Goal: Task Accomplishment & Management: Use online tool/utility

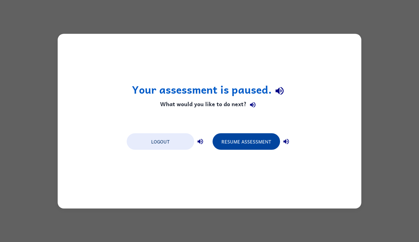
click at [244, 143] on button "Resume Assessment" at bounding box center [245, 141] width 67 height 17
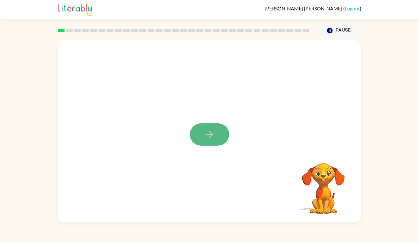
click at [203, 133] on button "button" at bounding box center [209, 135] width 39 height 22
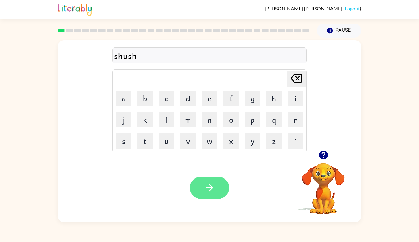
click at [210, 184] on icon "button" at bounding box center [209, 188] width 11 height 11
click at [216, 185] on button "button" at bounding box center [209, 188] width 39 height 22
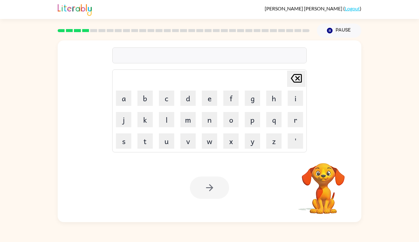
click at [136, 58] on div at bounding box center [209, 56] width 194 height 16
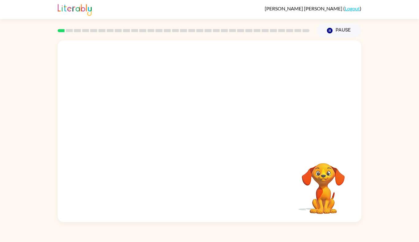
click at [131, 124] on video "Your browser must support playing .mp4 files to use Literably. Please try using…" at bounding box center [209, 95] width 303 height 110
click at [216, 140] on button "button" at bounding box center [209, 135] width 39 height 22
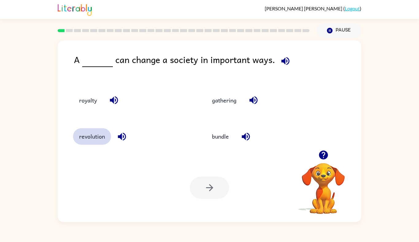
click at [83, 140] on button "revolution" at bounding box center [92, 136] width 38 height 17
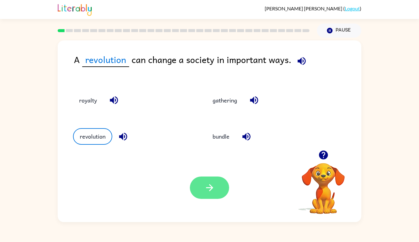
click at [211, 196] on button "button" at bounding box center [209, 188] width 39 height 22
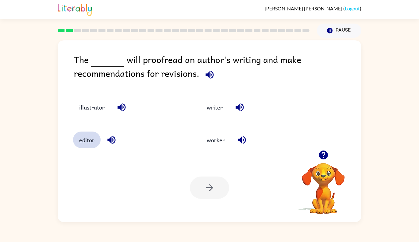
click at [86, 144] on button "editor" at bounding box center [87, 140] width 28 height 17
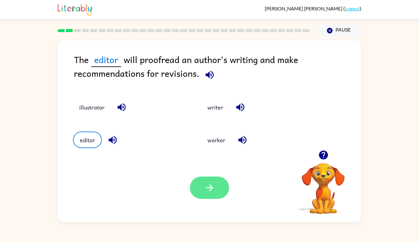
click at [196, 187] on button "button" at bounding box center [209, 188] width 39 height 22
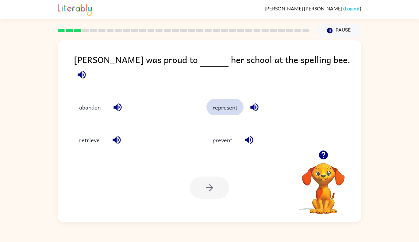
click at [214, 103] on button "represent" at bounding box center [224, 107] width 37 height 17
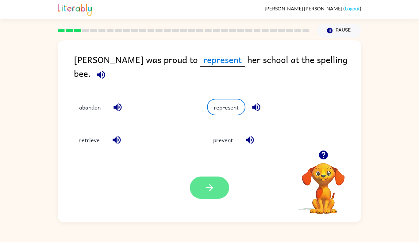
click at [214, 186] on icon "button" at bounding box center [209, 188] width 11 height 11
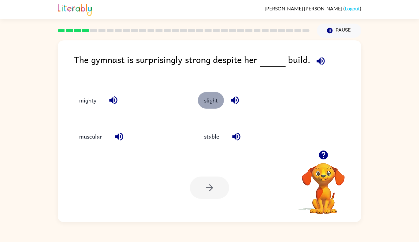
click at [204, 104] on button "slight" at bounding box center [211, 100] width 26 height 17
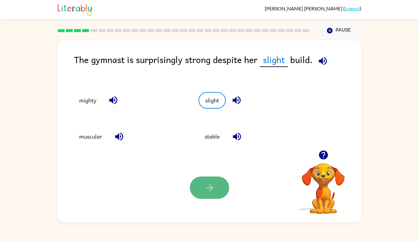
click at [201, 188] on button "button" at bounding box center [209, 188] width 39 height 22
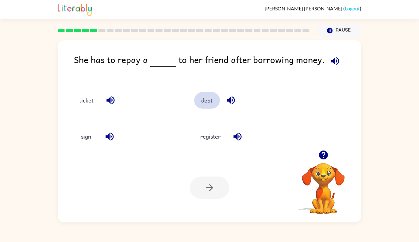
click at [203, 103] on button "debt" at bounding box center [207, 100] width 26 height 17
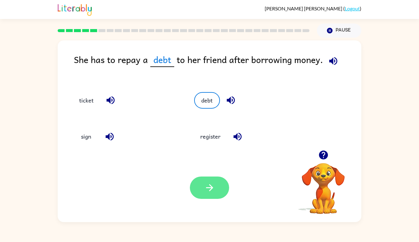
click at [217, 195] on button "button" at bounding box center [209, 188] width 39 height 22
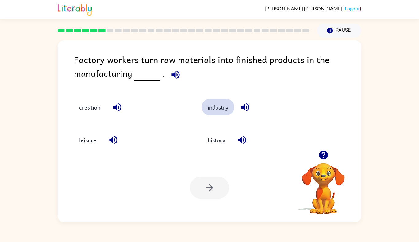
click at [216, 111] on button "industry" at bounding box center [217, 107] width 33 height 17
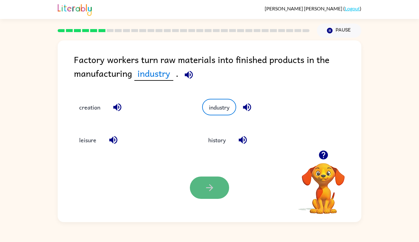
click at [211, 186] on icon "button" at bounding box center [209, 187] width 7 height 7
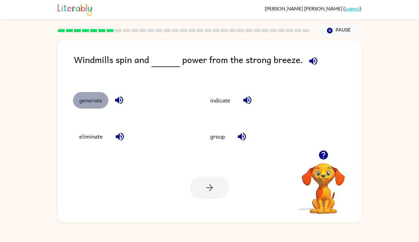
click at [95, 103] on button "generate" at bounding box center [90, 100] width 35 height 17
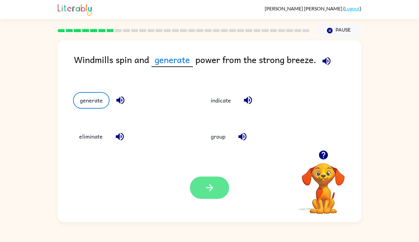
click at [193, 193] on button "button" at bounding box center [209, 188] width 39 height 22
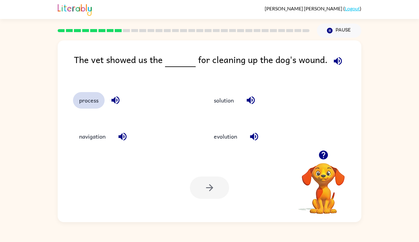
click at [87, 98] on button "process" at bounding box center [89, 100] width 32 height 17
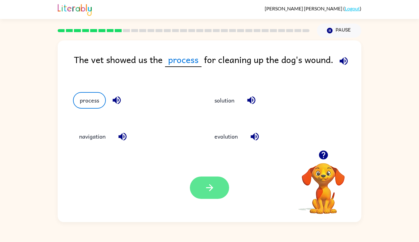
click at [223, 188] on button "button" at bounding box center [209, 188] width 39 height 22
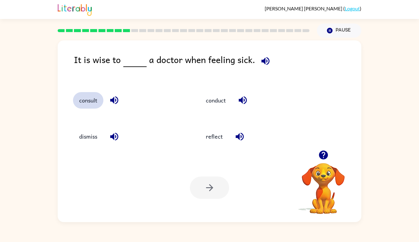
click at [84, 99] on button "consult" at bounding box center [88, 100] width 30 height 17
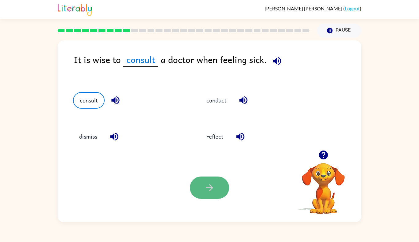
click at [201, 189] on button "button" at bounding box center [209, 188] width 39 height 22
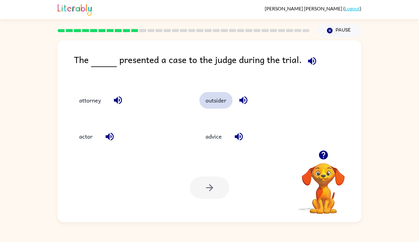
click at [220, 105] on button "outsider" at bounding box center [215, 100] width 33 height 17
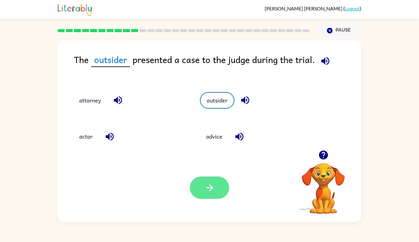
click at [211, 184] on icon "button" at bounding box center [209, 188] width 11 height 11
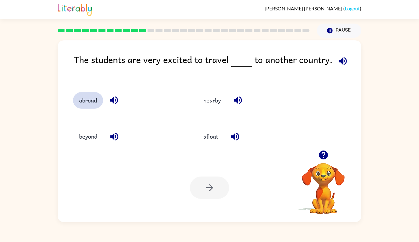
click at [93, 101] on button "abroad" at bounding box center [88, 100] width 30 height 17
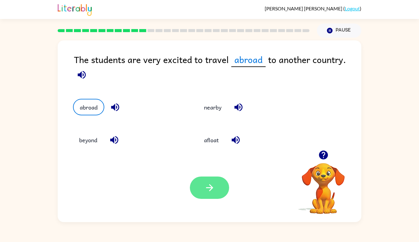
click at [215, 195] on button "button" at bounding box center [209, 188] width 39 height 22
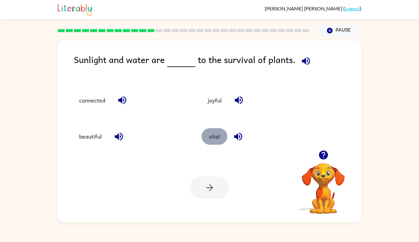
click at [214, 140] on button "vital" at bounding box center [214, 136] width 26 height 17
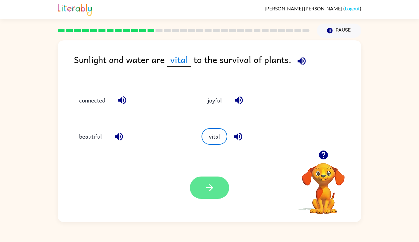
click at [208, 188] on icon "button" at bounding box center [209, 187] width 7 height 7
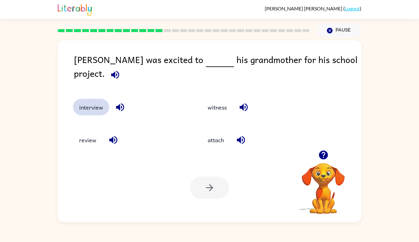
click at [95, 102] on button "interview" at bounding box center [91, 107] width 36 height 17
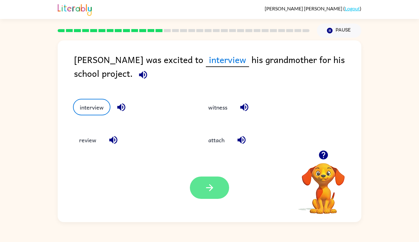
click at [213, 187] on icon "button" at bounding box center [209, 188] width 11 height 11
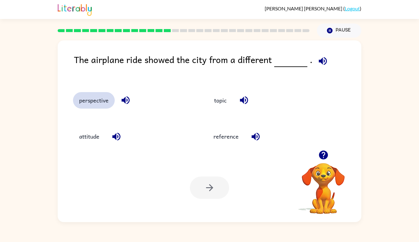
click at [88, 101] on button "perspective" at bounding box center [94, 100] width 42 height 17
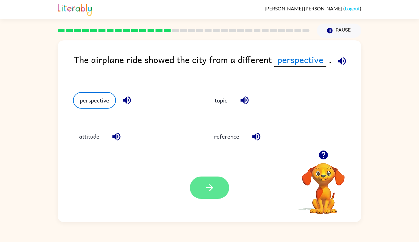
click at [201, 192] on button "button" at bounding box center [209, 188] width 39 height 22
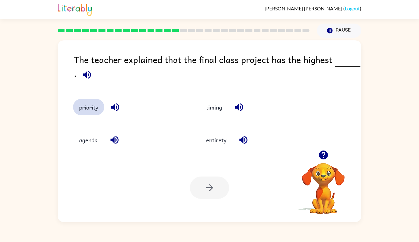
click at [81, 109] on button "priority" at bounding box center [88, 107] width 31 height 17
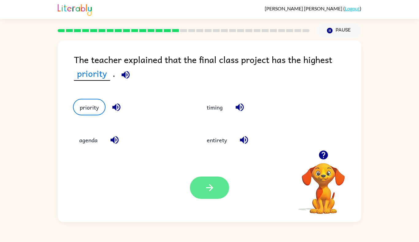
click at [210, 188] on icon "button" at bounding box center [209, 187] width 7 height 7
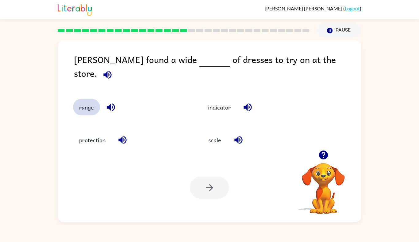
click at [85, 99] on button "range" at bounding box center [86, 107] width 27 height 17
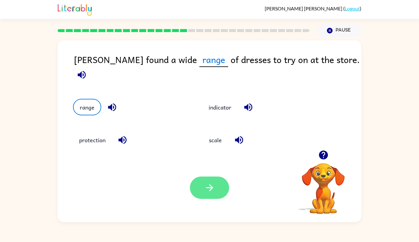
click at [220, 184] on button "button" at bounding box center [209, 188] width 39 height 22
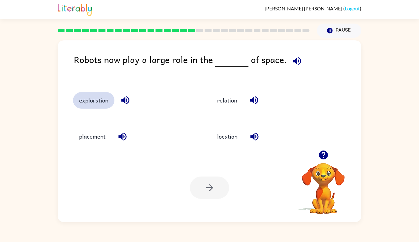
click at [76, 104] on button "exploration" at bounding box center [93, 100] width 41 height 17
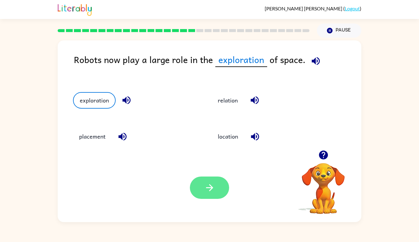
click at [215, 197] on button "button" at bounding box center [209, 188] width 39 height 22
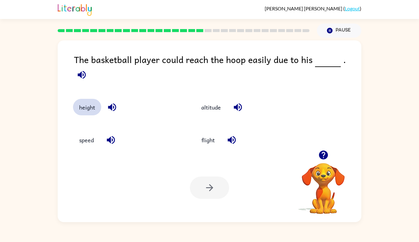
click at [86, 102] on button "height" at bounding box center [87, 107] width 28 height 17
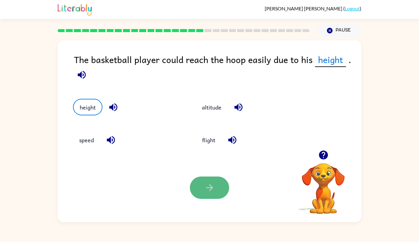
click at [204, 192] on icon "button" at bounding box center [209, 188] width 11 height 11
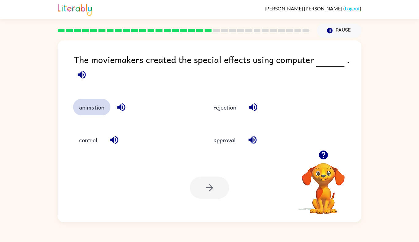
click at [82, 111] on button "animation" at bounding box center [91, 107] width 37 height 17
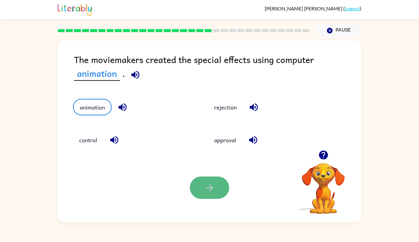
click at [209, 188] on icon "button" at bounding box center [209, 188] width 11 height 11
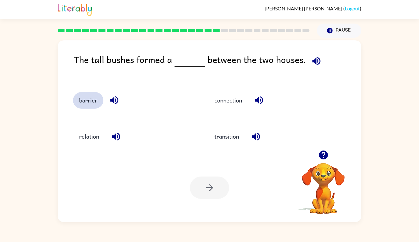
click at [88, 101] on button "barrier" at bounding box center [88, 100] width 30 height 17
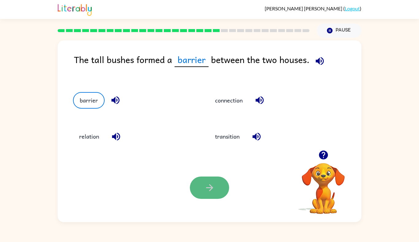
click at [199, 191] on button "button" at bounding box center [209, 188] width 39 height 22
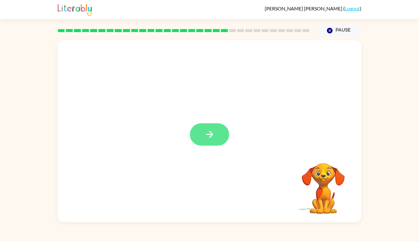
click at [203, 143] on button "button" at bounding box center [209, 135] width 39 height 22
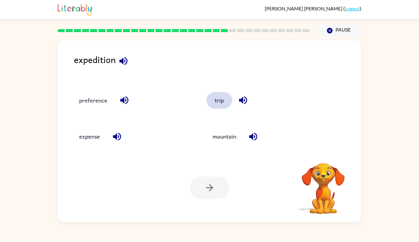
click at [219, 99] on button "trip" at bounding box center [219, 100] width 26 height 17
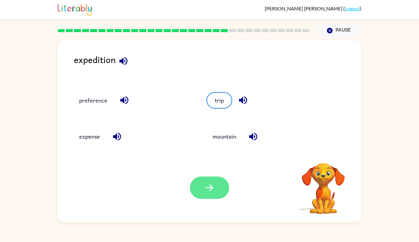
click at [206, 189] on icon "button" at bounding box center [209, 188] width 11 height 11
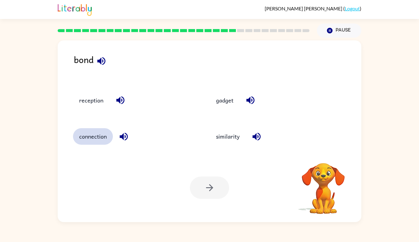
click at [99, 138] on button "connection" at bounding box center [93, 136] width 40 height 17
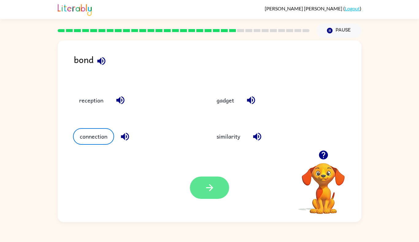
click at [207, 194] on button "button" at bounding box center [209, 188] width 39 height 22
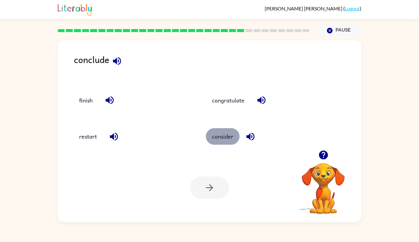
click at [220, 138] on button "consider" at bounding box center [223, 136] width 34 height 17
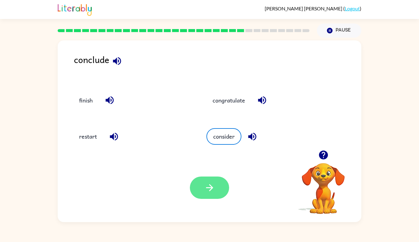
click at [211, 184] on icon "button" at bounding box center [209, 188] width 11 height 11
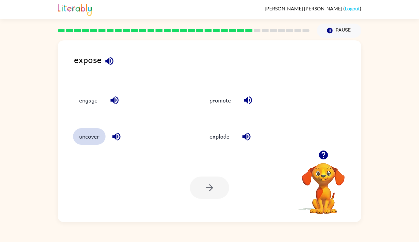
click at [85, 138] on button "uncover" at bounding box center [89, 136] width 32 height 17
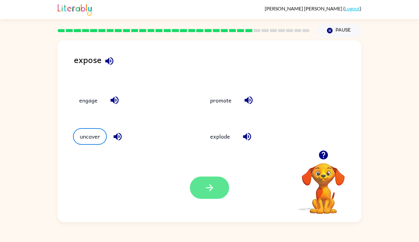
click at [214, 186] on icon "button" at bounding box center [209, 188] width 11 height 11
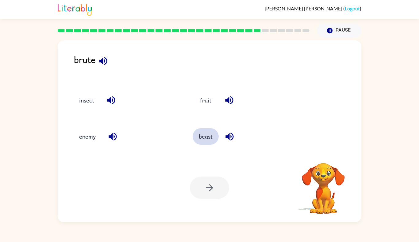
click at [199, 138] on button "beast" at bounding box center [205, 136] width 26 height 17
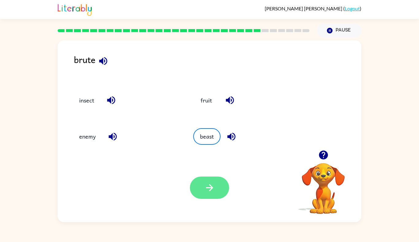
click at [207, 190] on icon "button" at bounding box center [209, 188] width 11 height 11
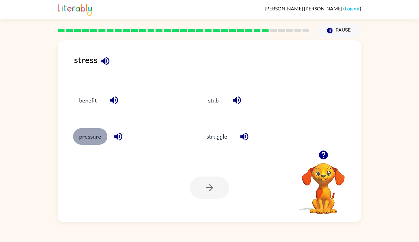
click at [94, 137] on button "pressure" at bounding box center [90, 136] width 34 height 17
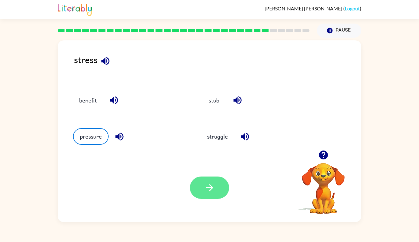
click at [208, 191] on icon "button" at bounding box center [209, 188] width 11 height 11
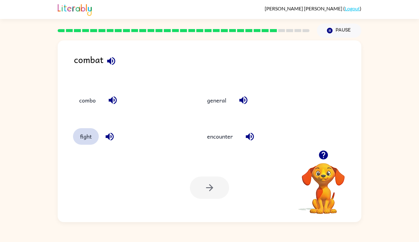
click at [86, 133] on button "fight" at bounding box center [86, 136] width 26 height 17
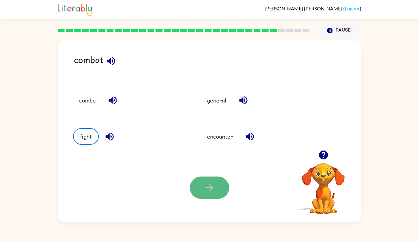
click at [203, 187] on button "button" at bounding box center [209, 188] width 39 height 22
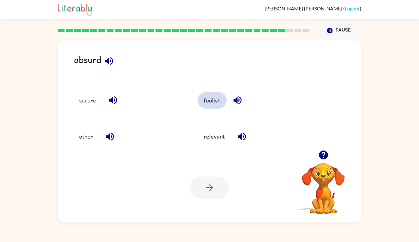
click at [204, 95] on button "foolish" at bounding box center [211, 100] width 29 height 17
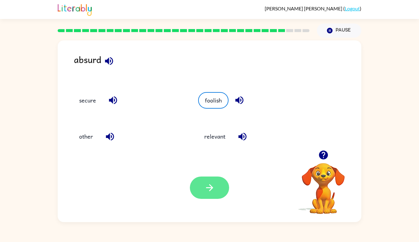
click at [215, 194] on button "button" at bounding box center [209, 188] width 39 height 22
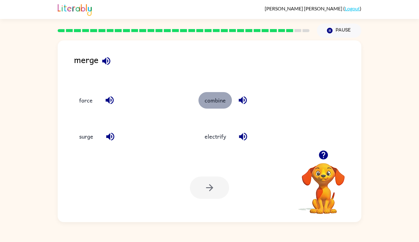
click at [203, 103] on button "combine" at bounding box center [214, 100] width 33 height 17
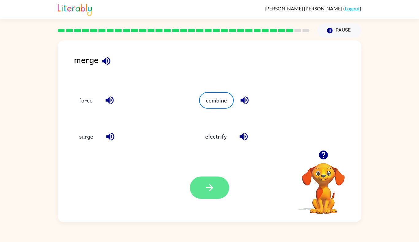
click at [208, 192] on icon "button" at bounding box center [209, 188] width 11 height 11
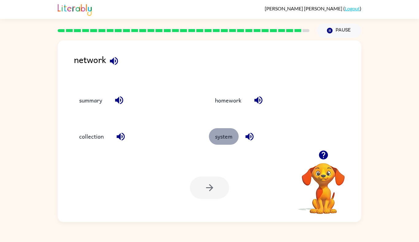
click at [219, 134] on button "system" at bounding box center [224, 136] width 30 height 17
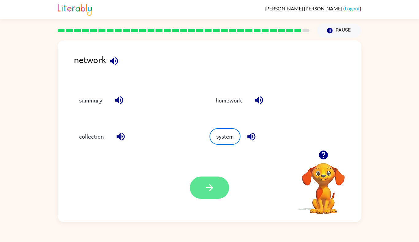
click at [207, 183] on icon "button" at bounding box center [209, 188] width 11 height 11
